Goal: Task Accomplishment & Management: Complete application form

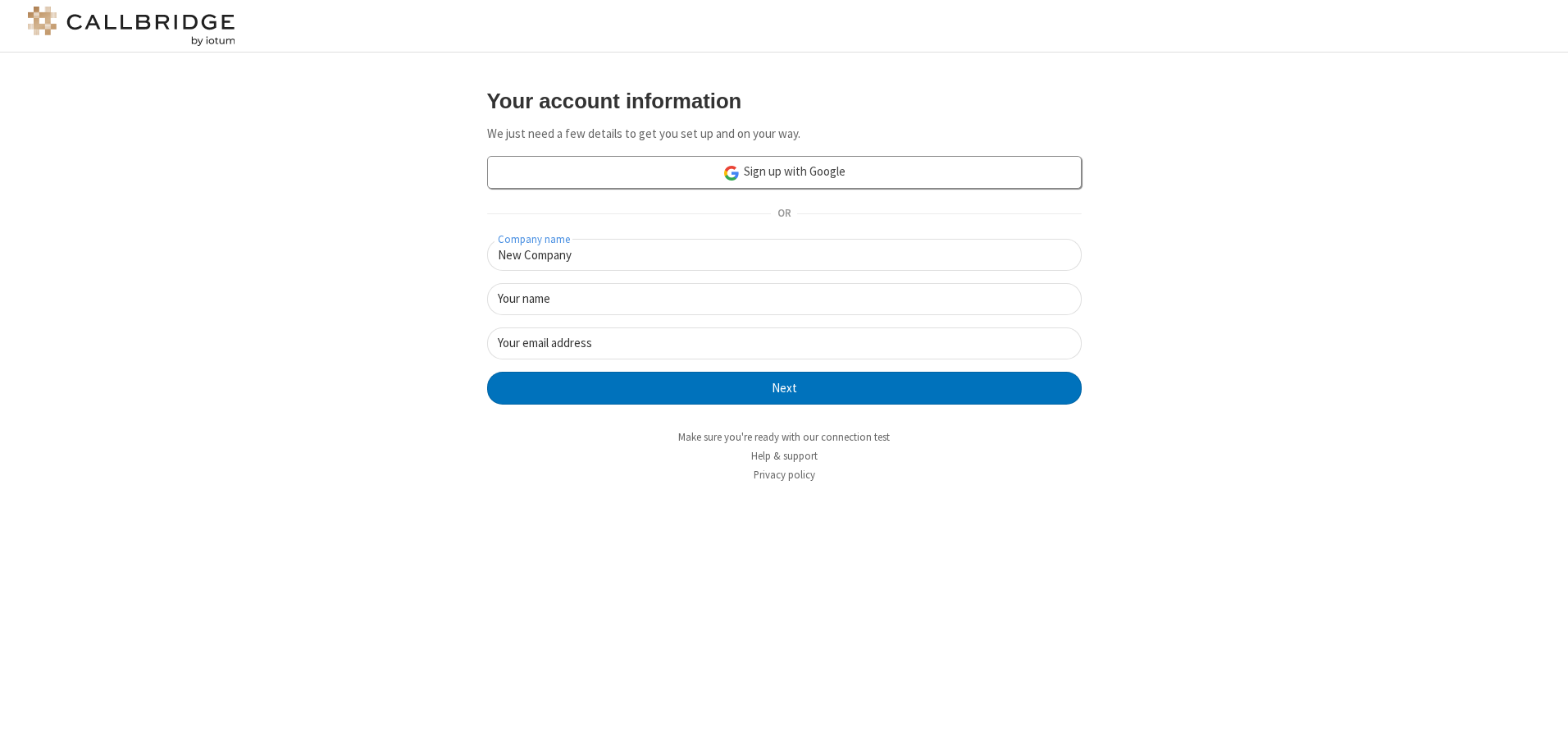
type input "New Company"
type input "New User"
type input "[EMAIL_ADDRESS][DOMAIN_NAME]"
click button "Next" at bounding box center [785, 387] width 595 height 33
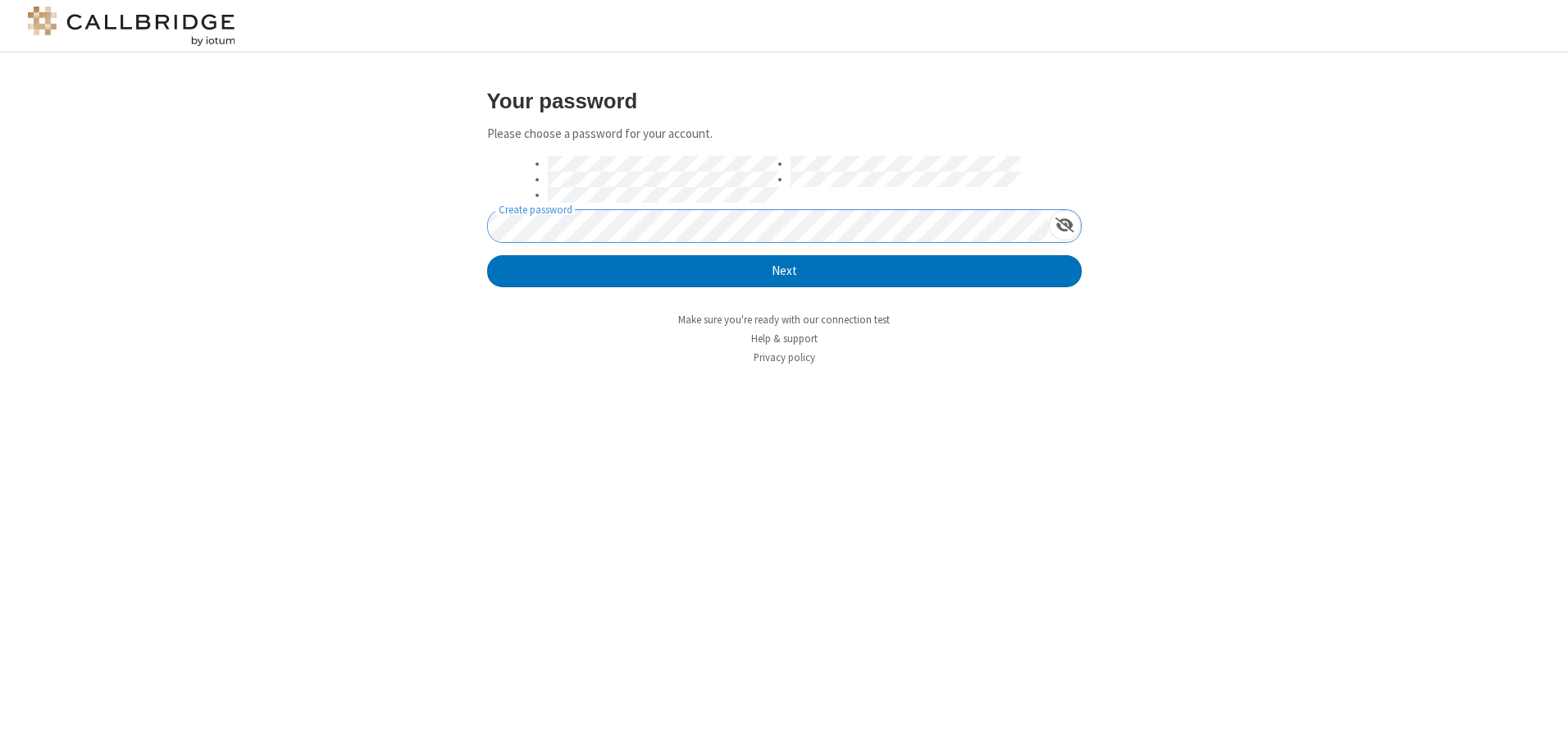
click at [488, 255] on button "Next" at bounding box center [785, 271] width 595 height 33
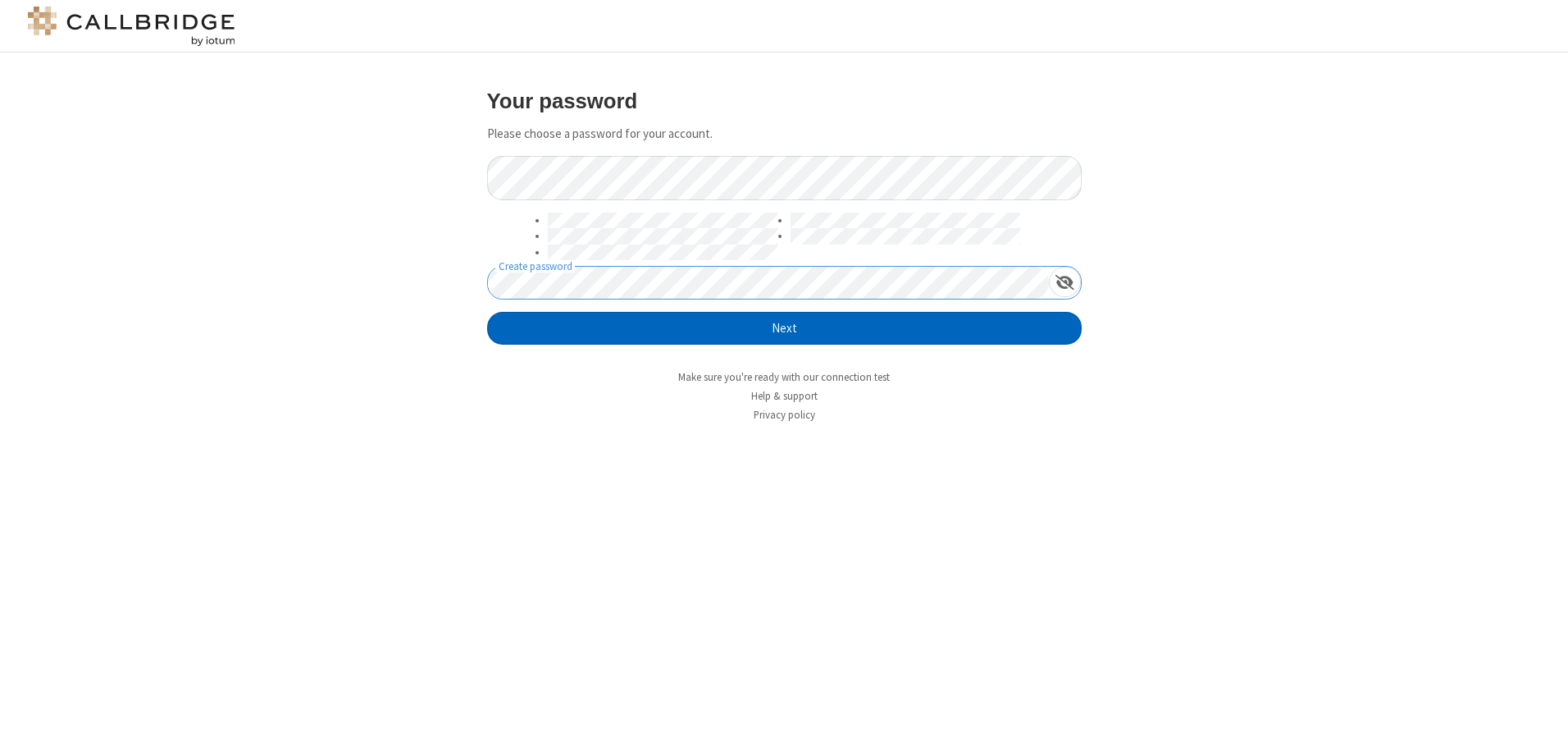
click at [784, 328] on button "Next" at bounding box center [785, 327] width 595 height 33
